Goal: Task Accomplishment & Management: Manage account settings

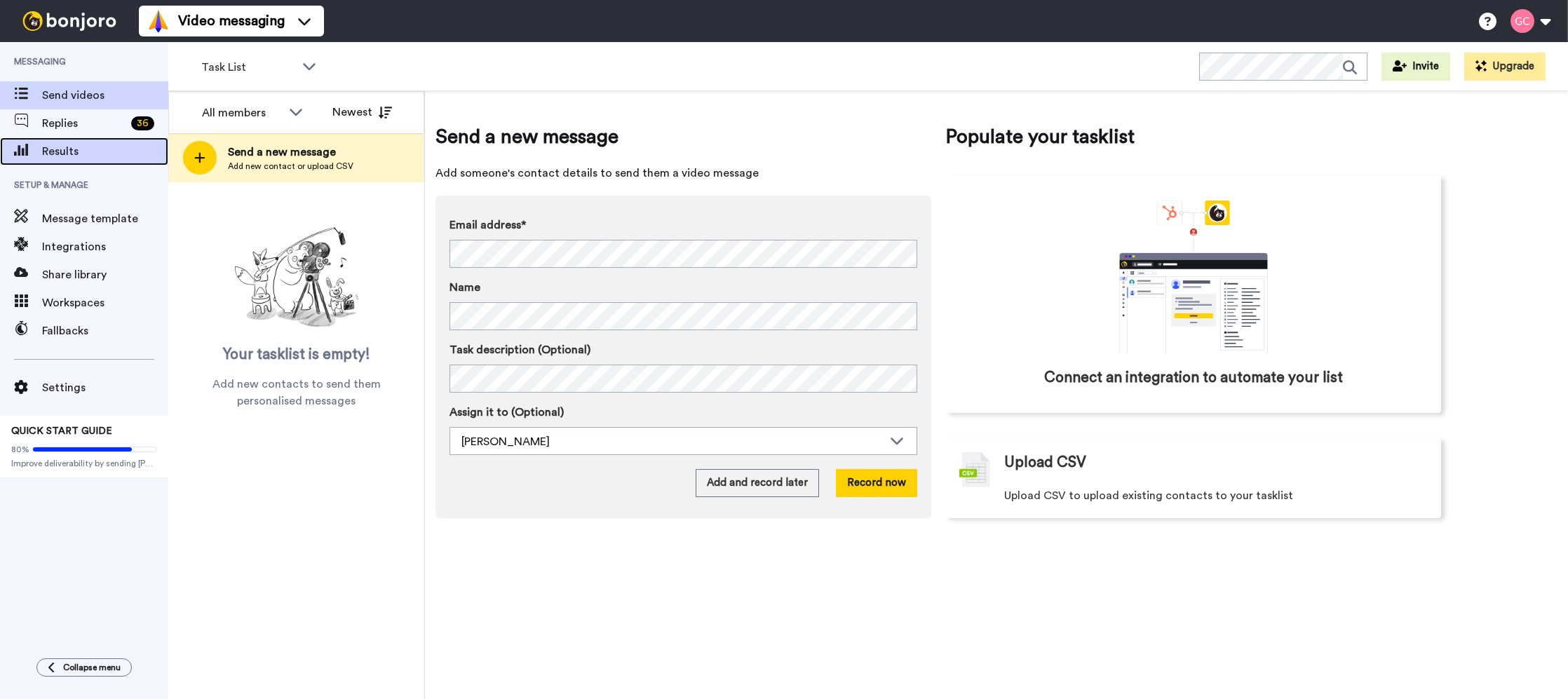
click at [111, 144] on span "Results" at bounding box center [105, 151] width 126 height 17
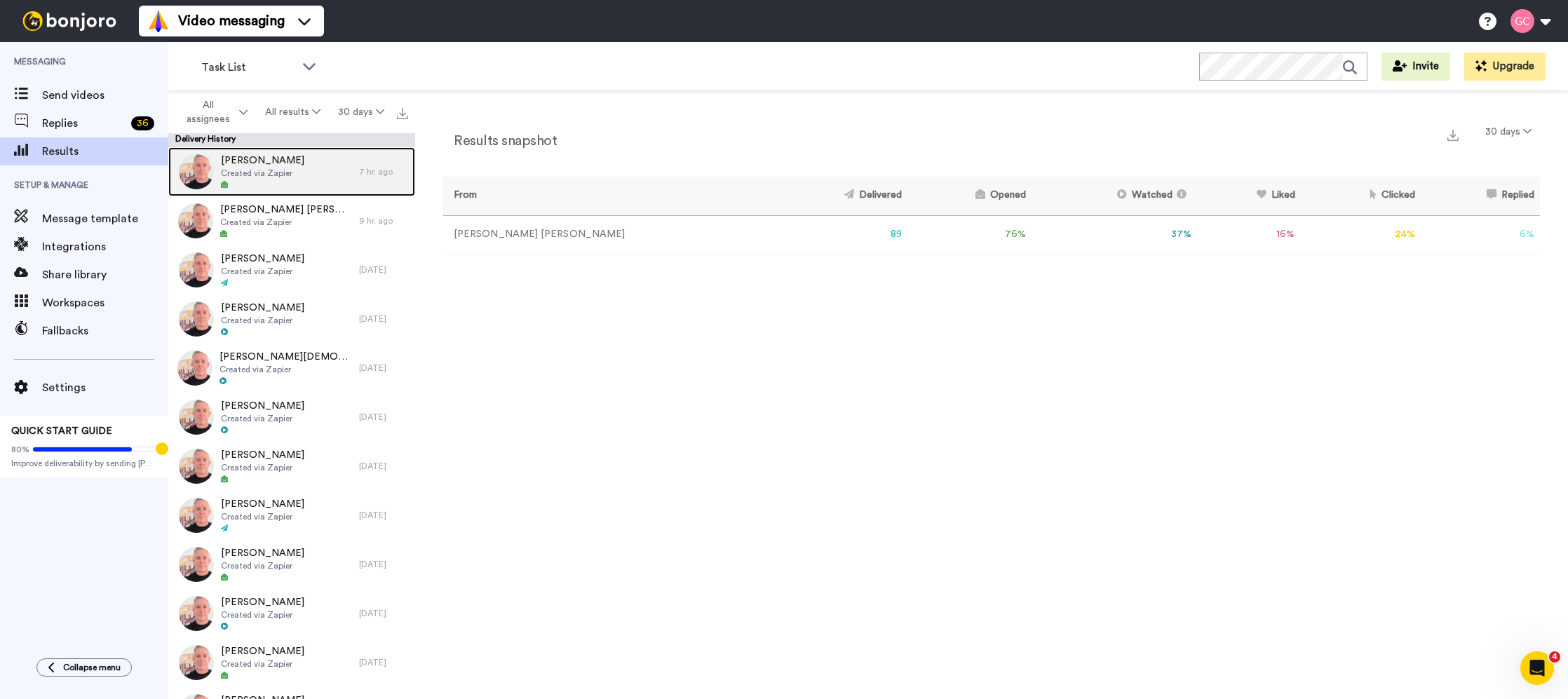
click at [307, 174] on div "Zachary Schleien Created via Zapier" at bounding box center [264, 172] width 190 height 49
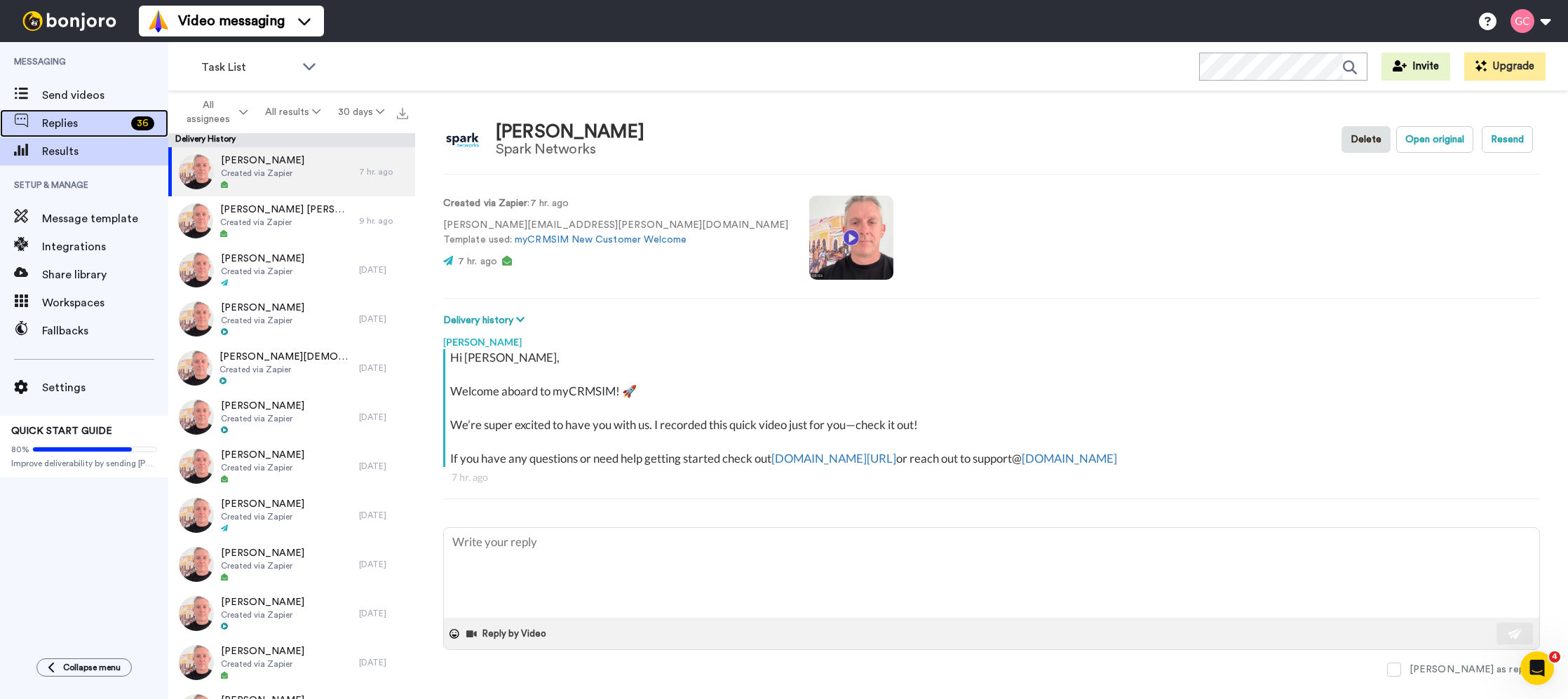
click at [94, 130] on span "Replies" at bounding box center [83, 123] width 83 height 17
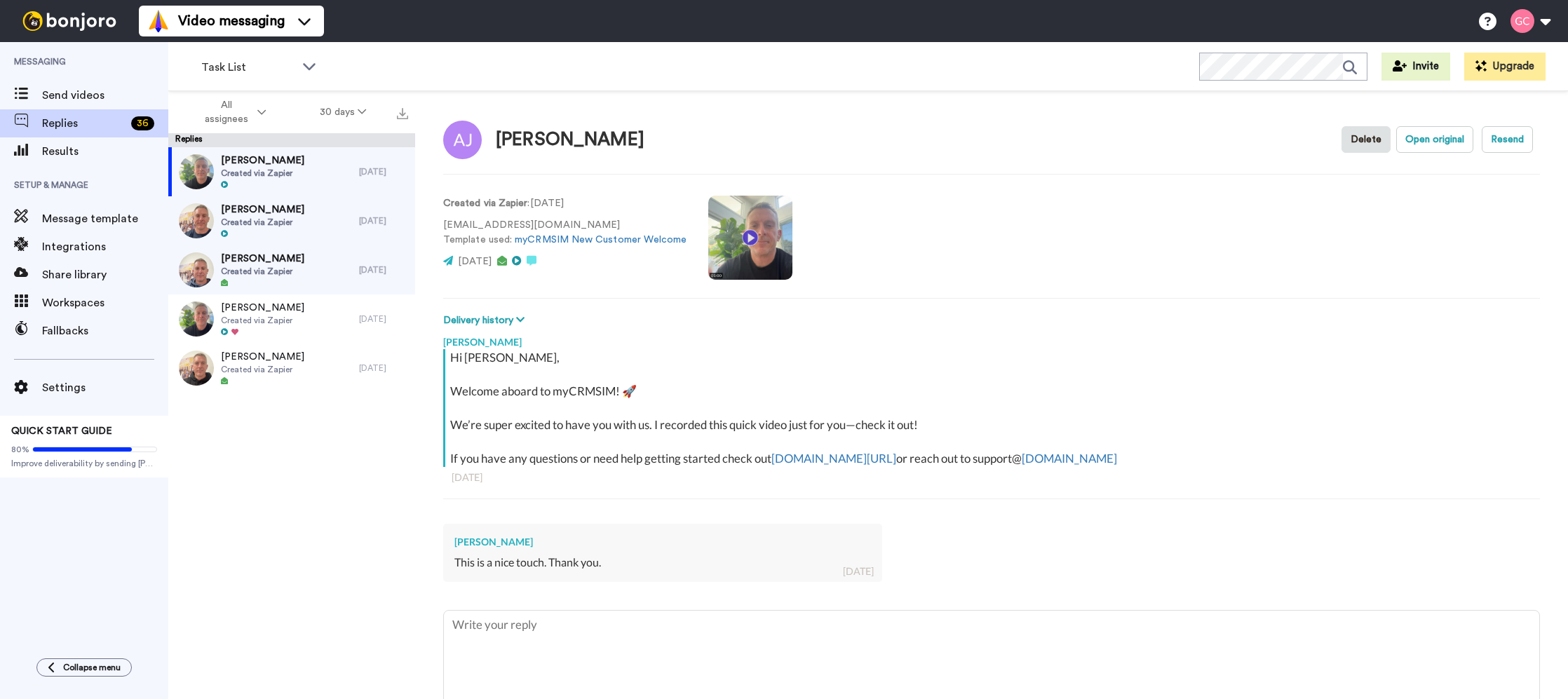
type textarea "x"
